Goal: Answer question/provide support

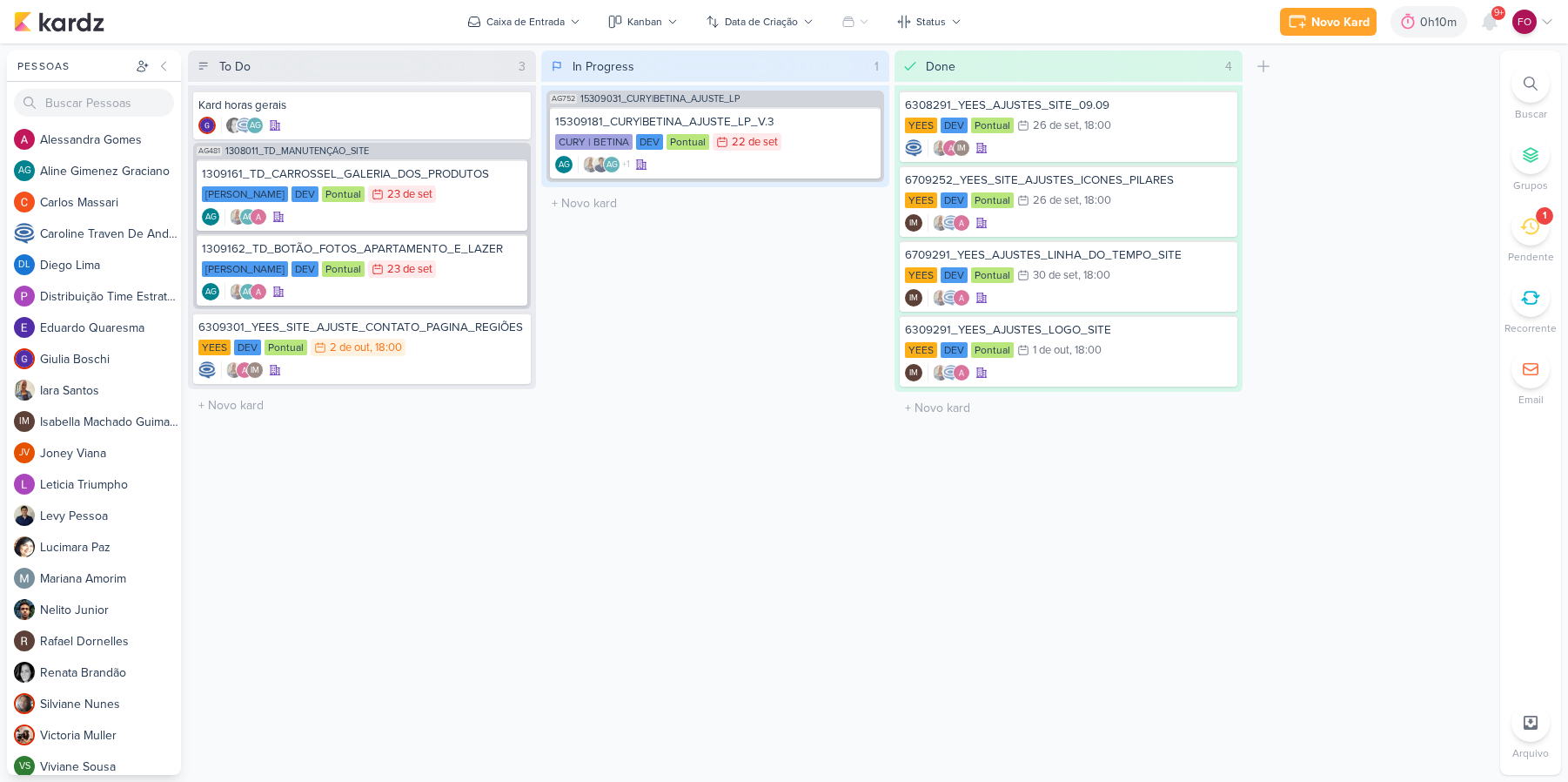
click at [1537, 214] on div "1" at bounding box center [1544, 216] width 18 height 18
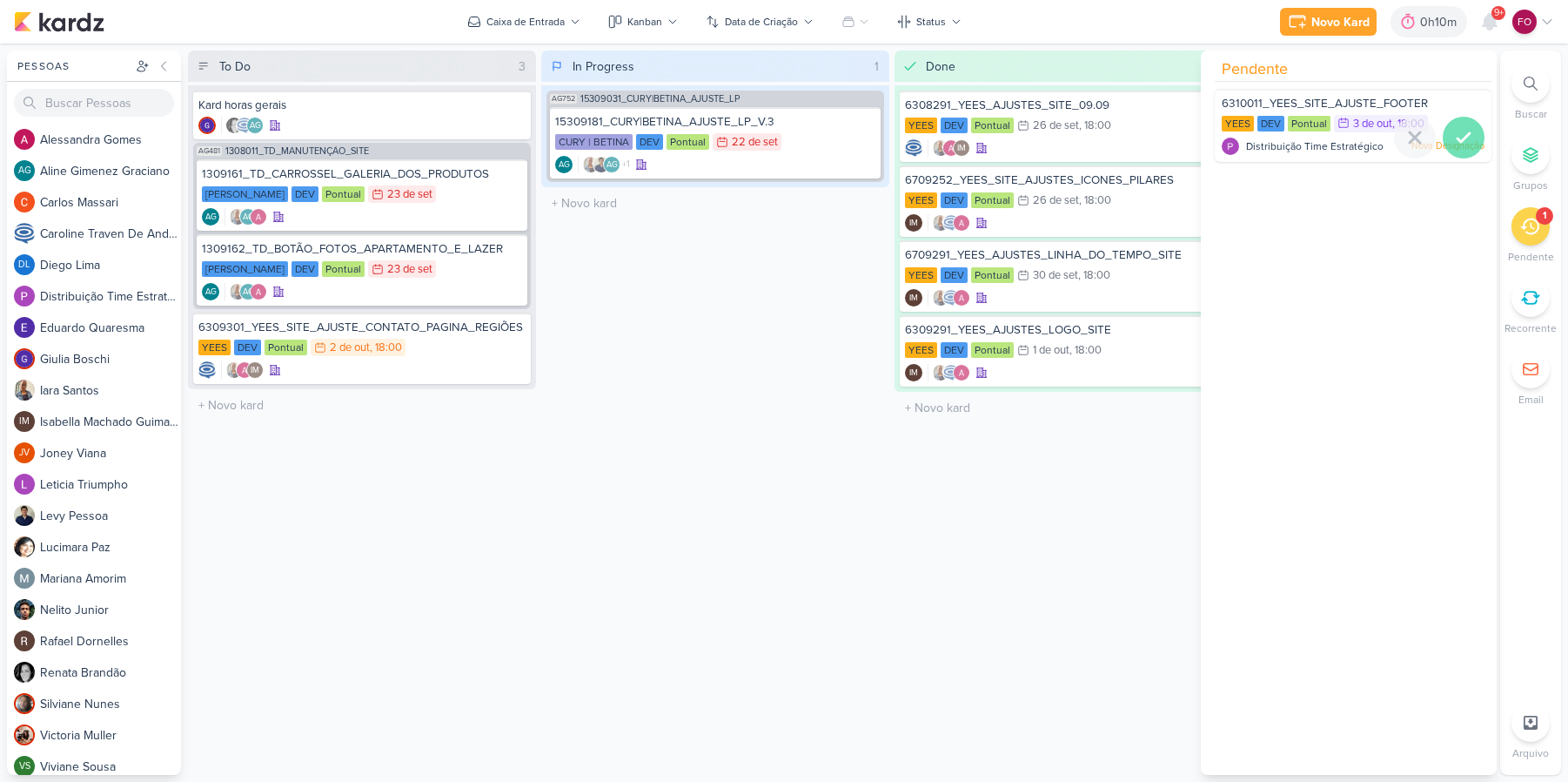
click at [1468, 140] on div at bounding box center [1464, 137] width 42 height 42
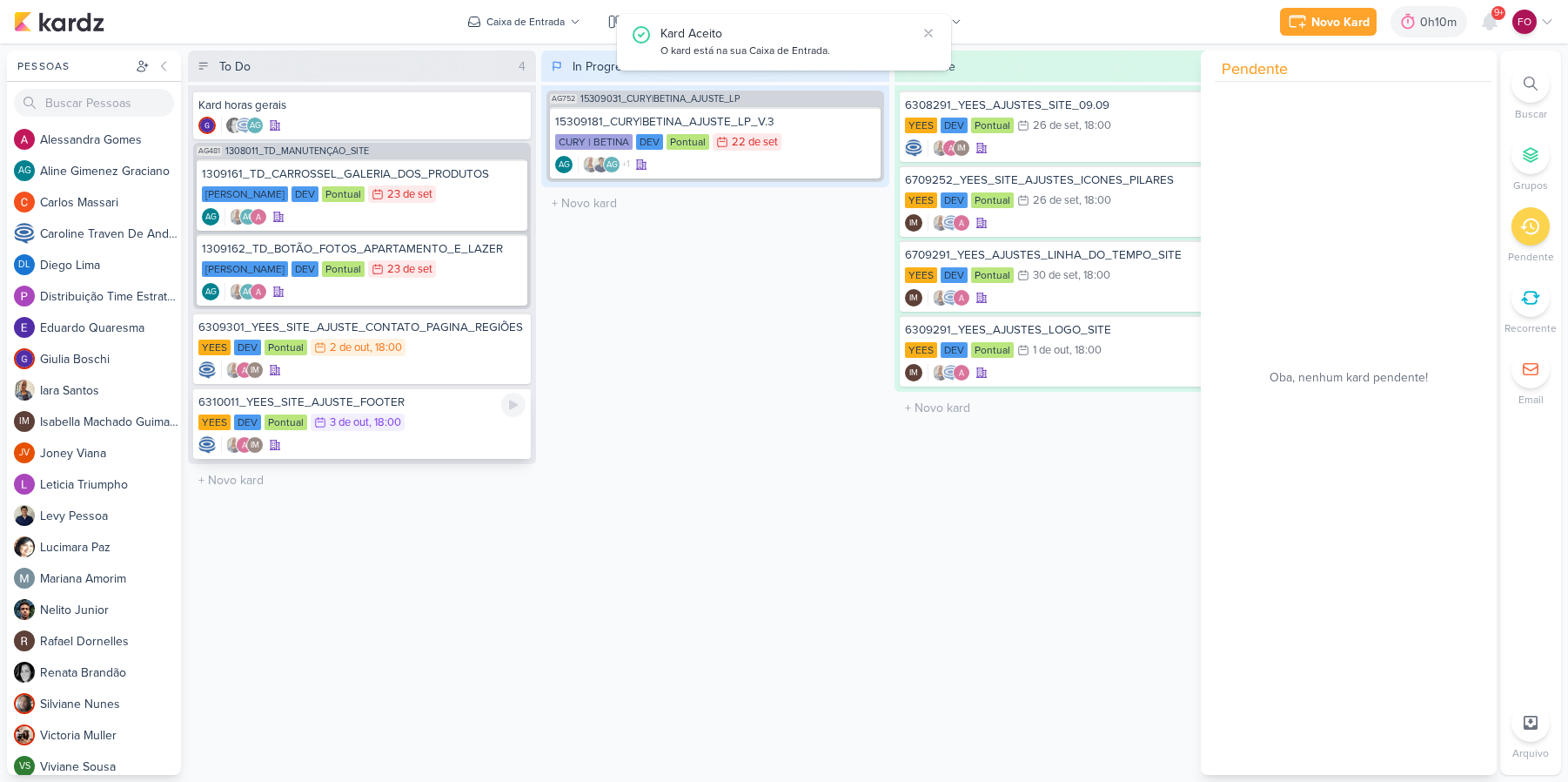
click at [436, 410] on div "6310011_YEES_SITE_AJUSTE_FOOTER [GEOGRAPHIC_DATA] DEV Pontual 3/10 [DATE] 18:00…" at bounding box center [362, 423] width 338 height 71
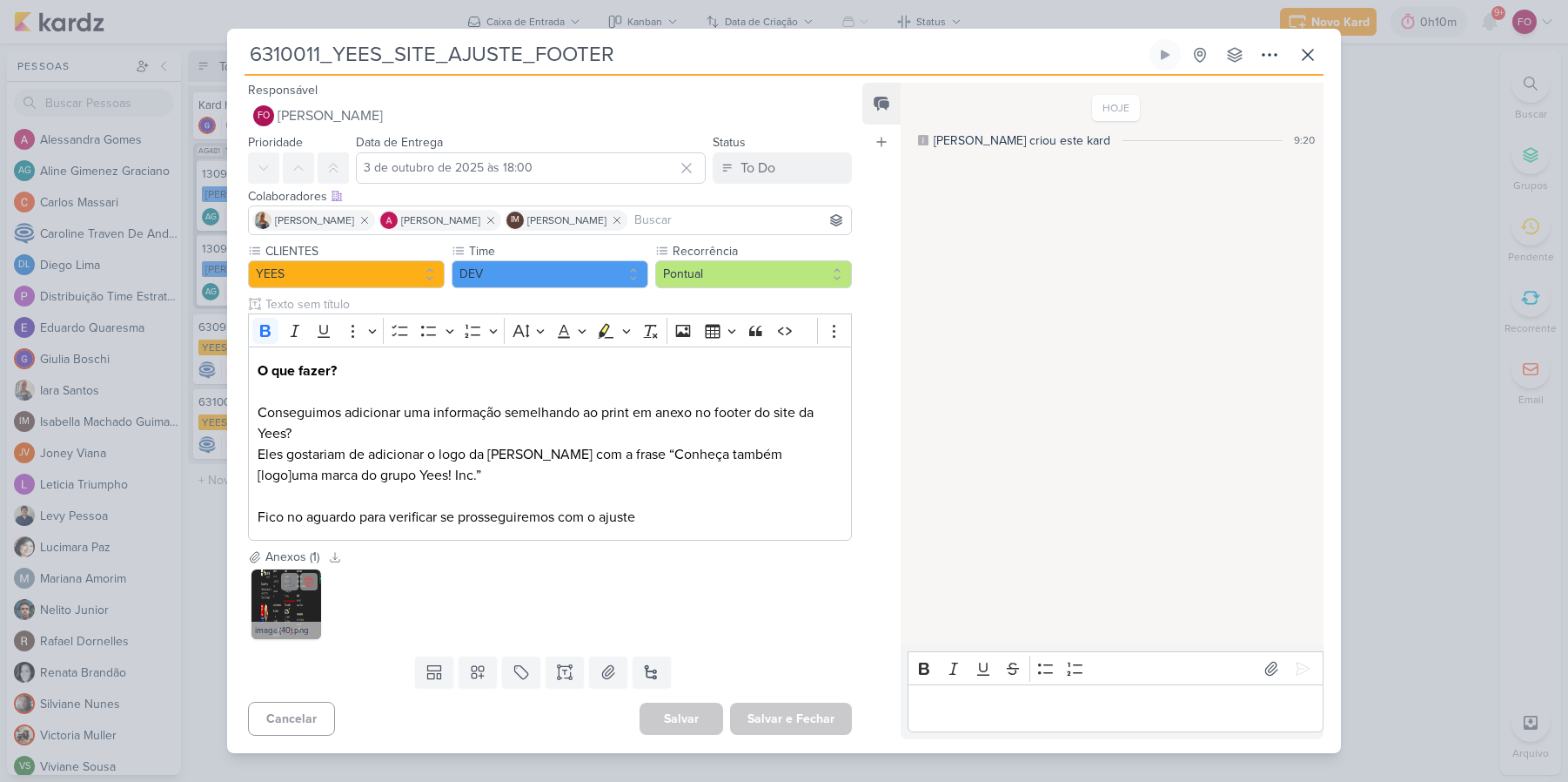
click at [285, 599] on img at bounding box center [286, 604] width 70 height 70
click at [293, 610] on img at bounding box center [286, 604] width 70 height 70
click at [941, 705] on p "Editor editing area: main" at bounding box center [1115, 708] width 397 height 21
click at [1090, 719] on p "Conseguimos inserir sim" at bounding box center [1115, 708] width 397 height 21
click at [1297, 641] on icon at bounding box center [1303, 648] width 13 height 13
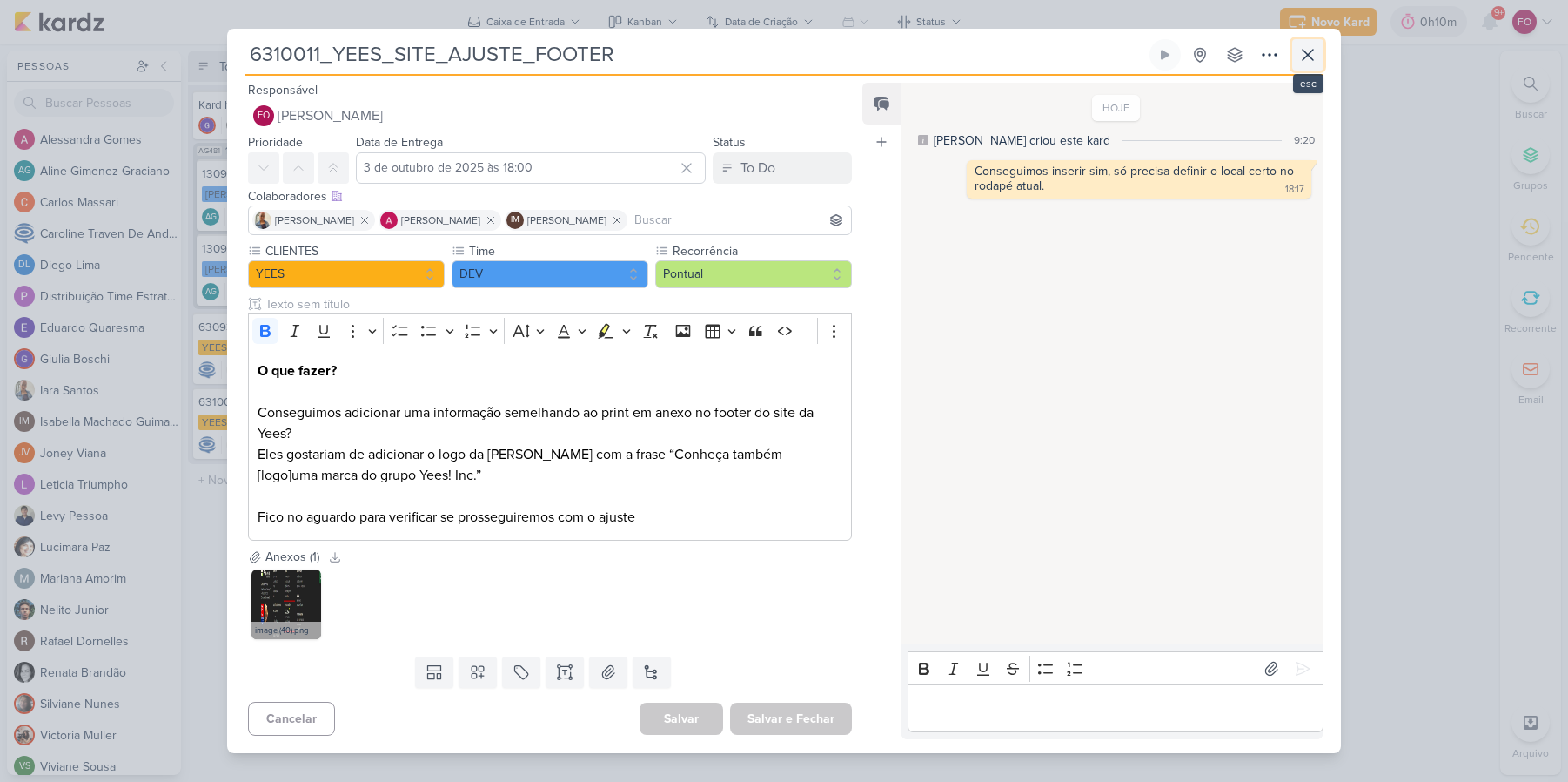
click at [1313, 53] on icon at bounding box center [1308, 55] width 21 height 21
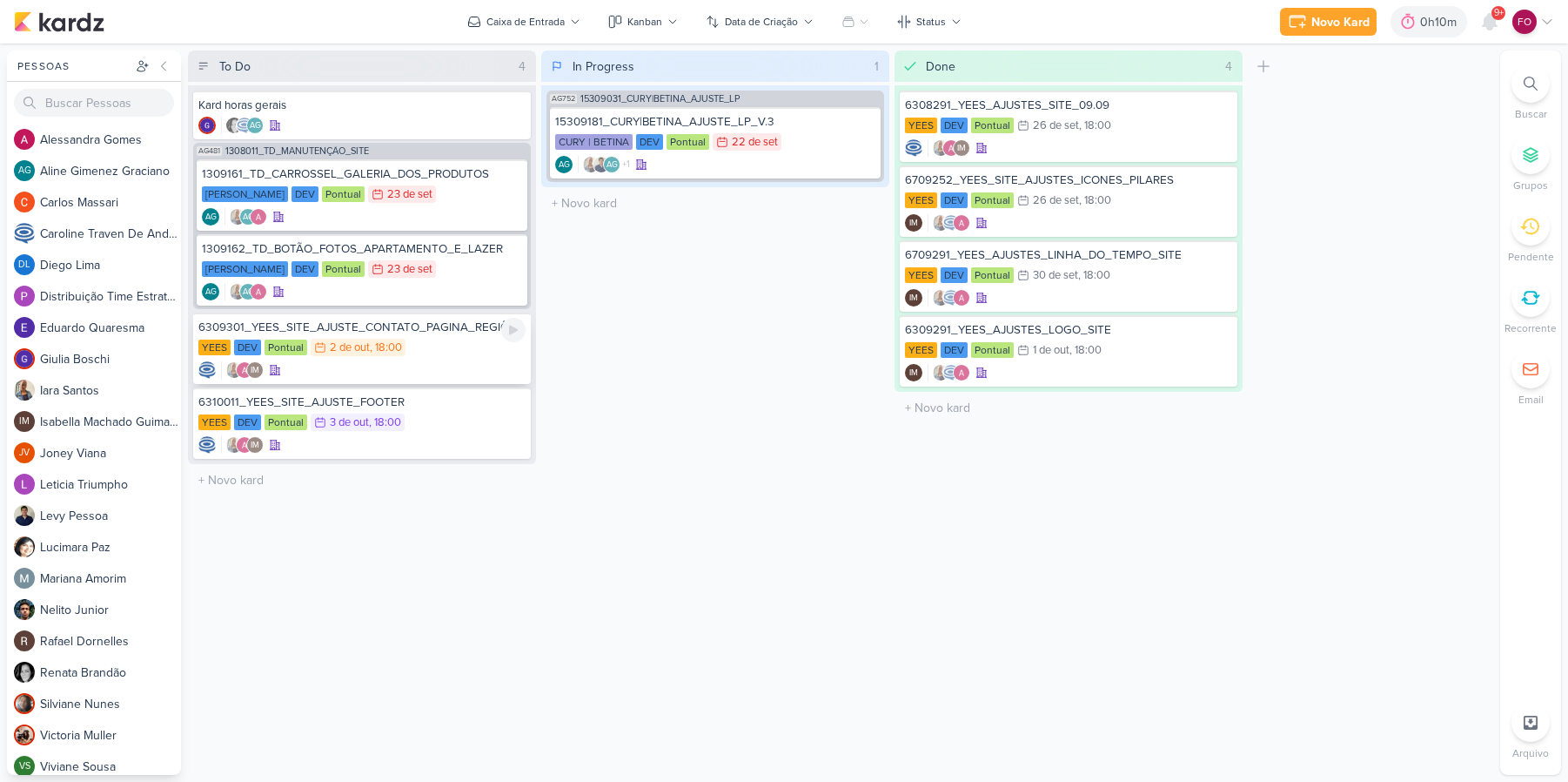
click at [448, 354] on div "YEES DEV Pontual 2/10 [DATE] 18:00" at bounding box center [362, 348] width 327 height 20
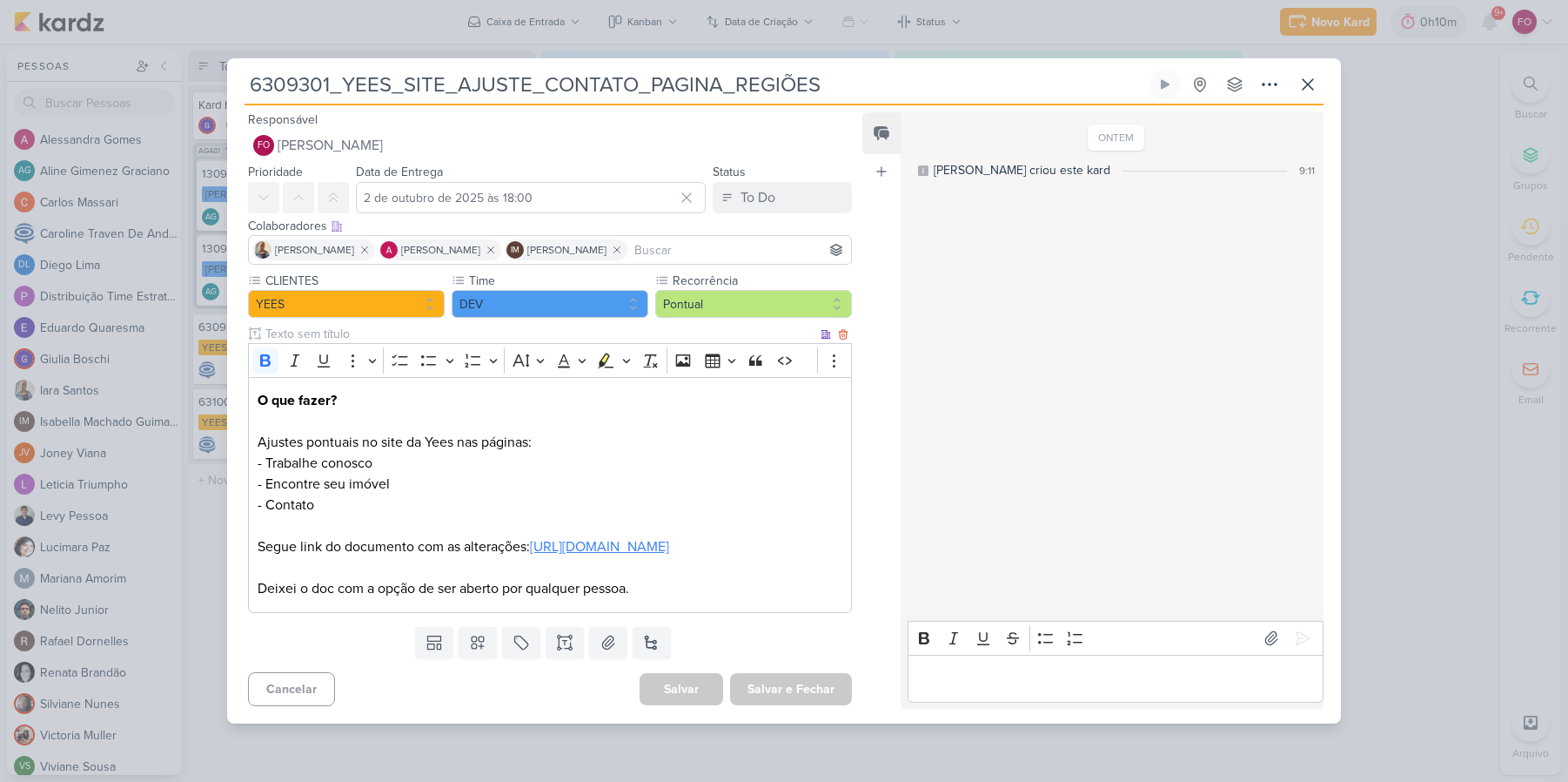
click at [563, 551] on link "[URL][DOMAIN_NAME]" at bounding box center [599, 546] width 139 height 18
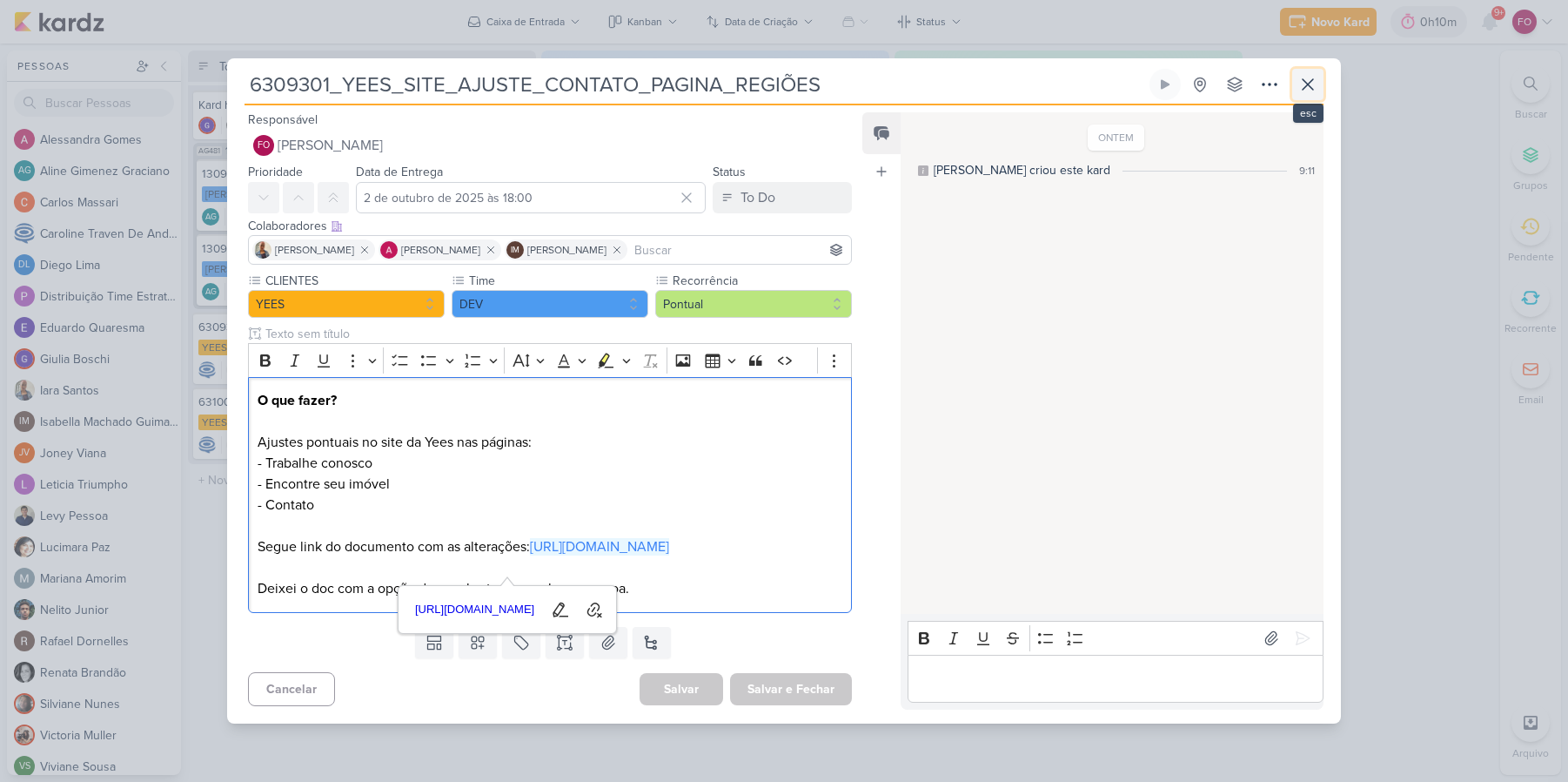
click at [1305, 79] on icon at bounding box center [1307, 84] width 10 height 10
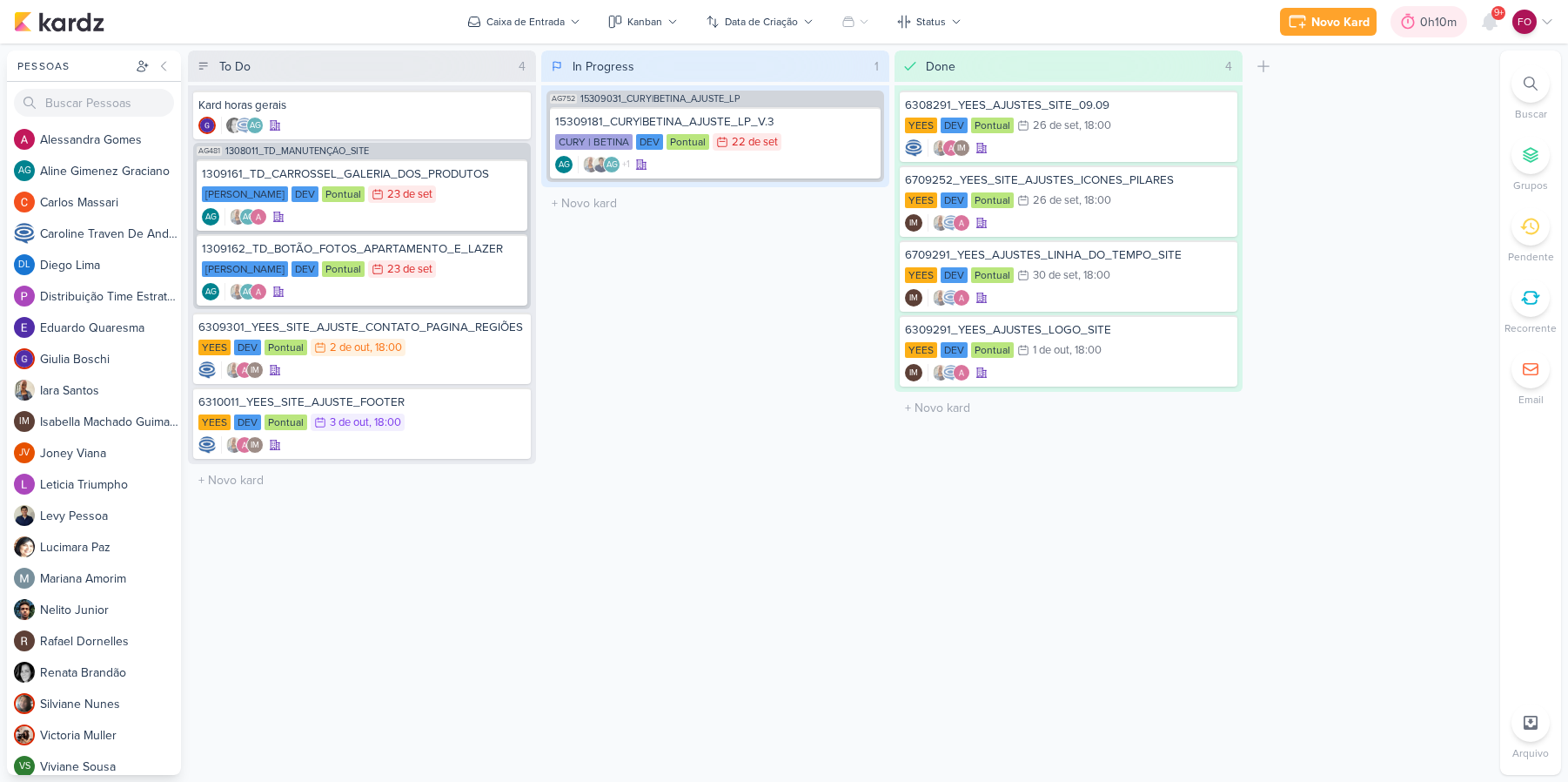
click at [1459, 13] on div "0h10m" at bounding box center [1440, 22] width 42 height 19
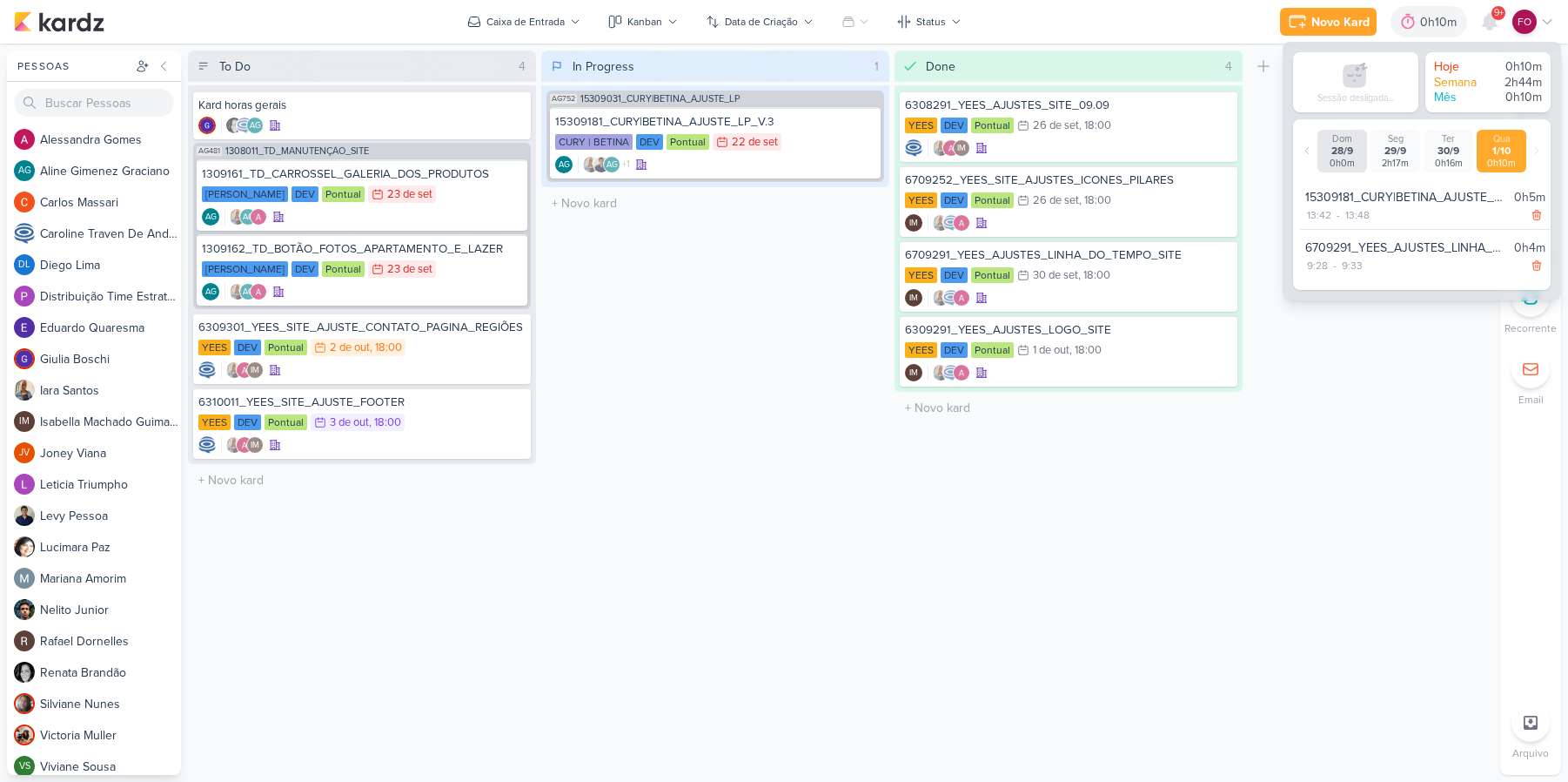
click at [1406, 436] on div "To Do 4 Mover Para Esquerda Mover Para Direita [GEOGRAPHIC_DATA] Kard horas ger…" at bounding box center [840, 412] width 1305 height 724
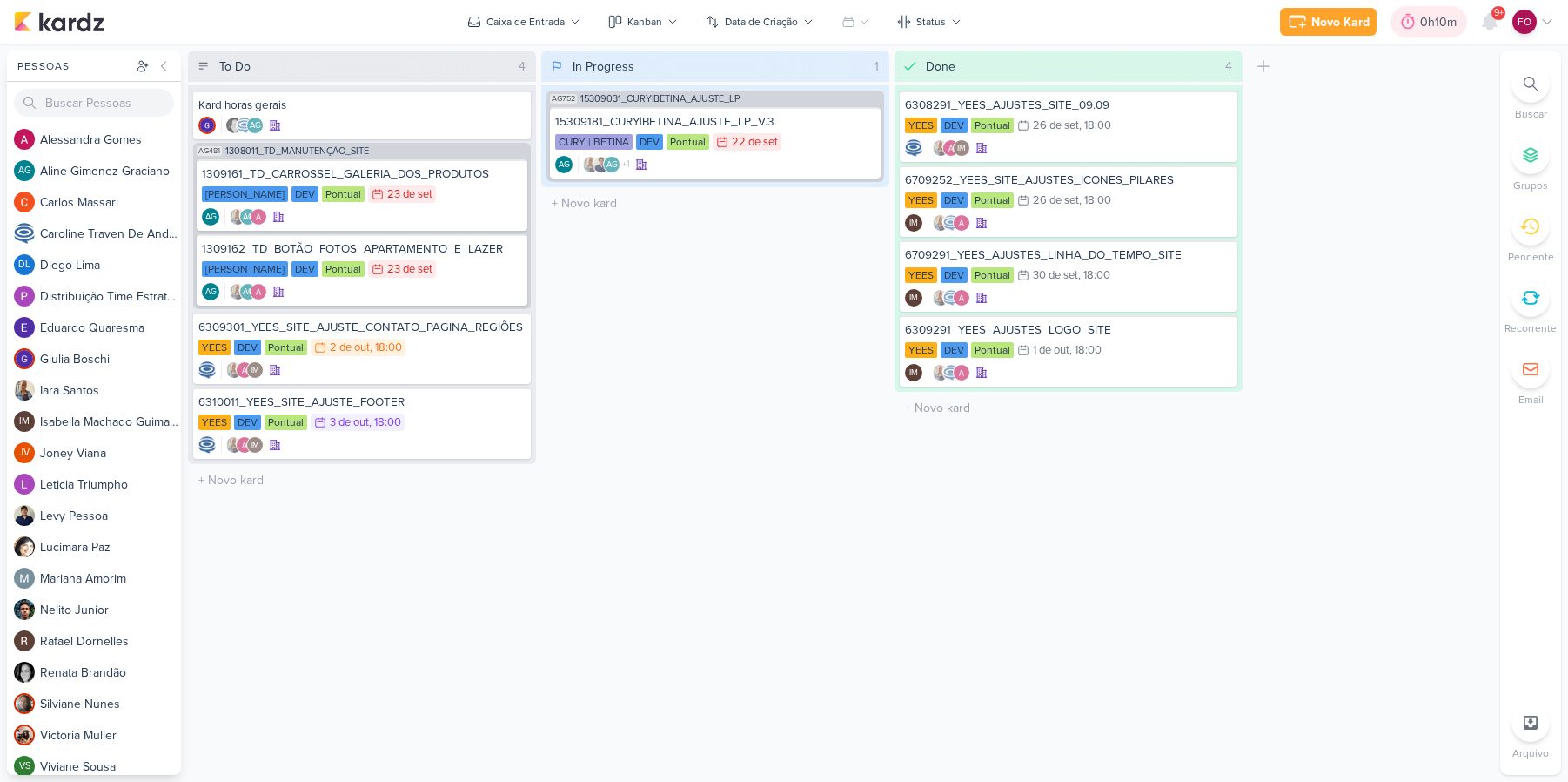
click at [1451, 8] on div "0h10m" at bounding box center [1429, 22] width 76 height 32
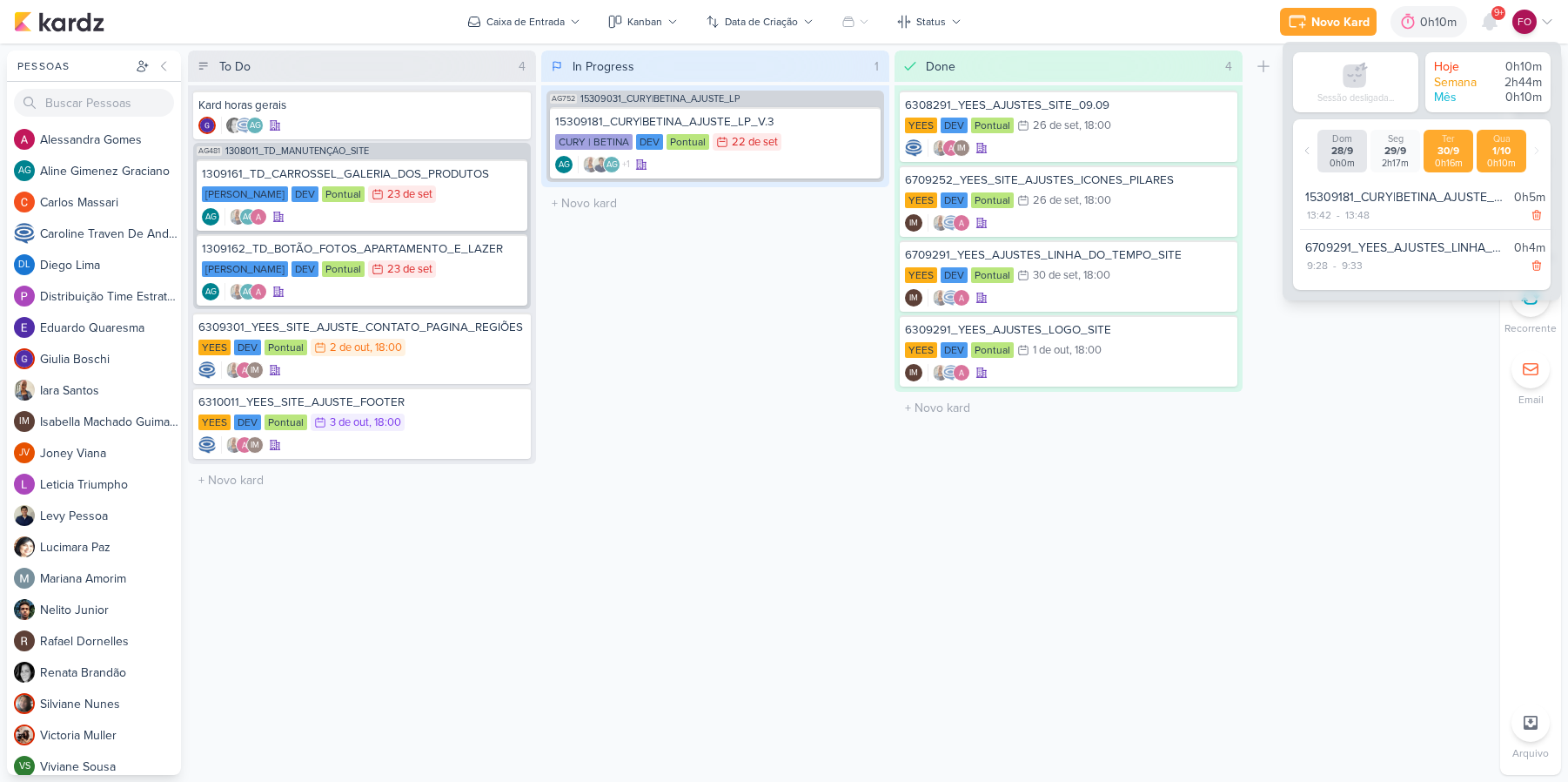
click at [1444, 147] on div "30/9" at bounding box center [1449, 151] width 43 height 13
click at [1412, 9] on div at bounding box center [1408, 21] width 24 height 28
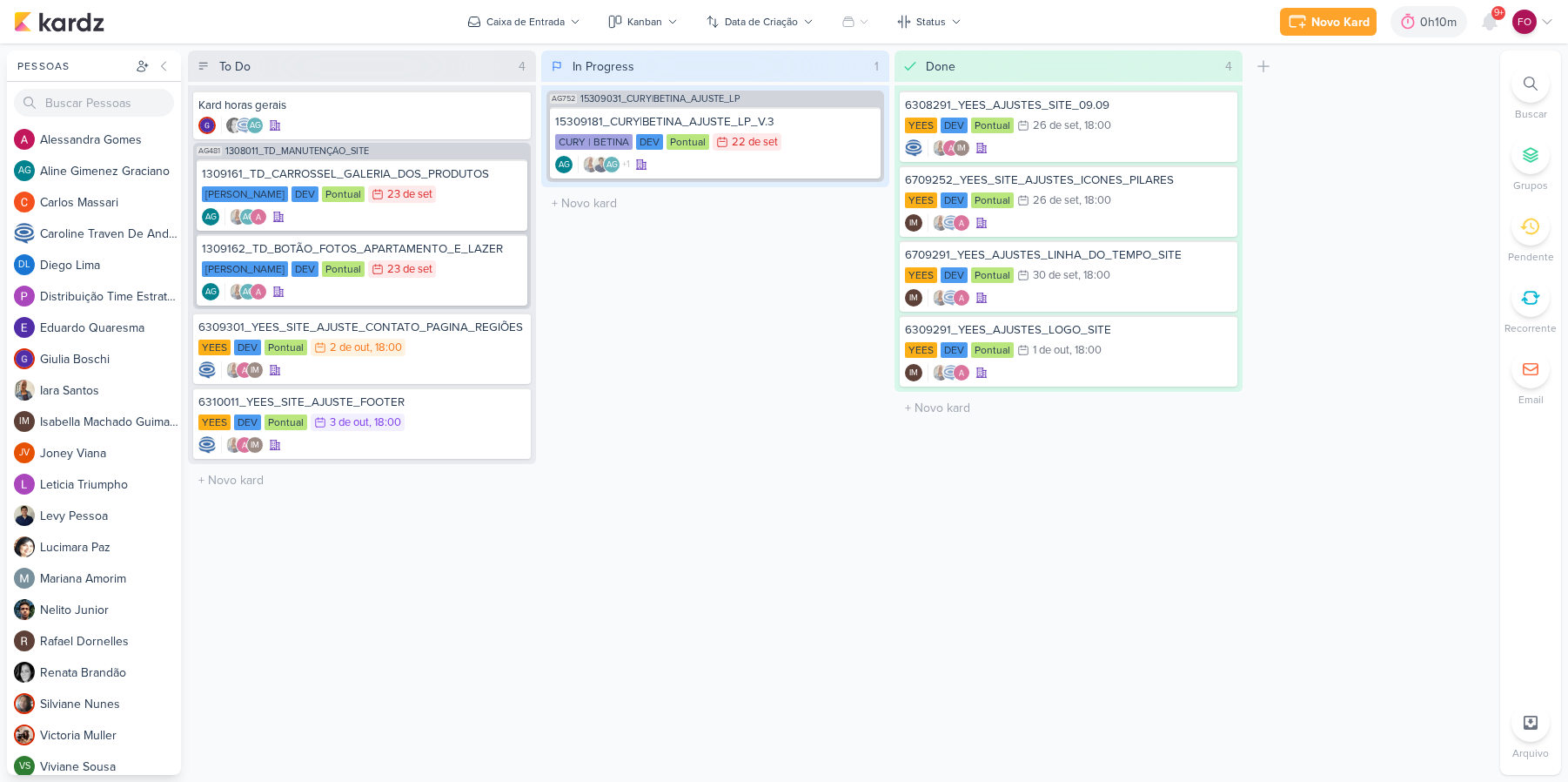
click at [1135, 724] on div "Done 4 Mover Para Esquerda Mover Para Direita [GEOGRAPHIC_DATA] 6308291_YEES_AJ…" at bounding box center [1068, 412] width 348 height 724
